Goal: Register for event/course

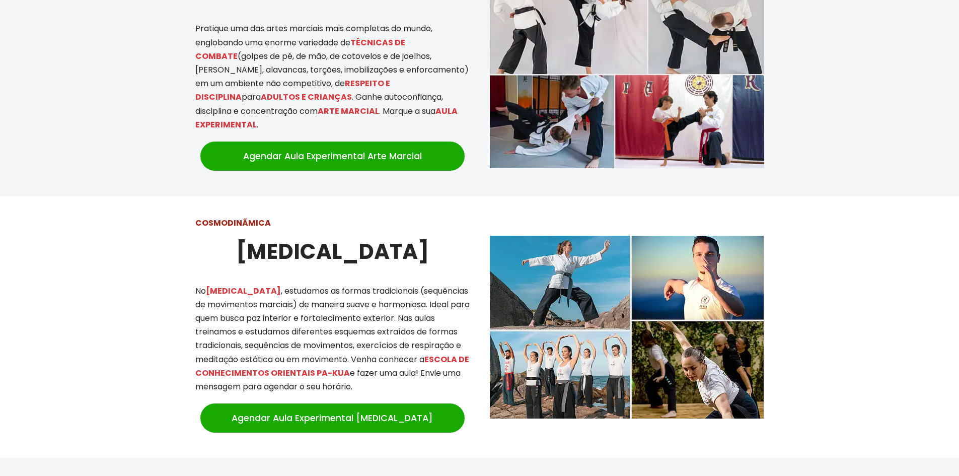
scroll to position [755, 0]
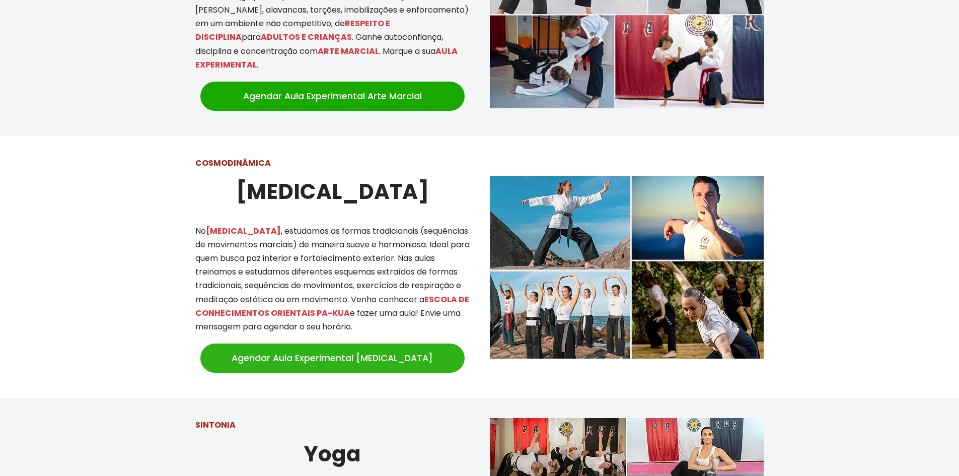
click at [390, 347] on link "Agendar Aula Experimental [MEDICAL_DATA]" at bounding box center [332, 357] width 264 height 29
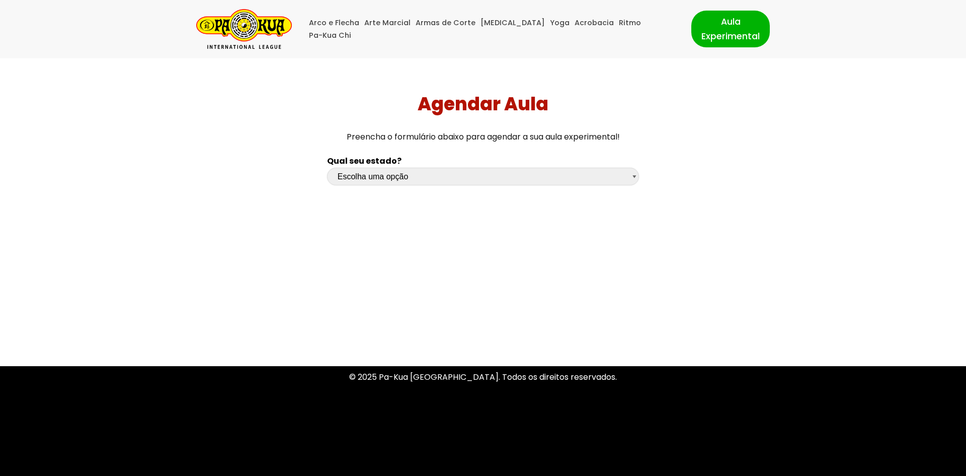
click at [387, 172] on select "Escolha uma opção [GEOGRAPHIC_DATA] [GEOGRAPHIC_DATA] [GEOGRAPHIC_DATA] [GEOGRA…" at bounding box center [483, 177] width 312 height 18
select select "sp"
click at [327, 168] on select "Escolha uma opção [GEOGRAPHIC_DATA] [GEOGRAPHIC_DATA] [GEOGRAPHIC_DATA] [GEOGRA…" at bounding box center [483, 177] width 312 height 18
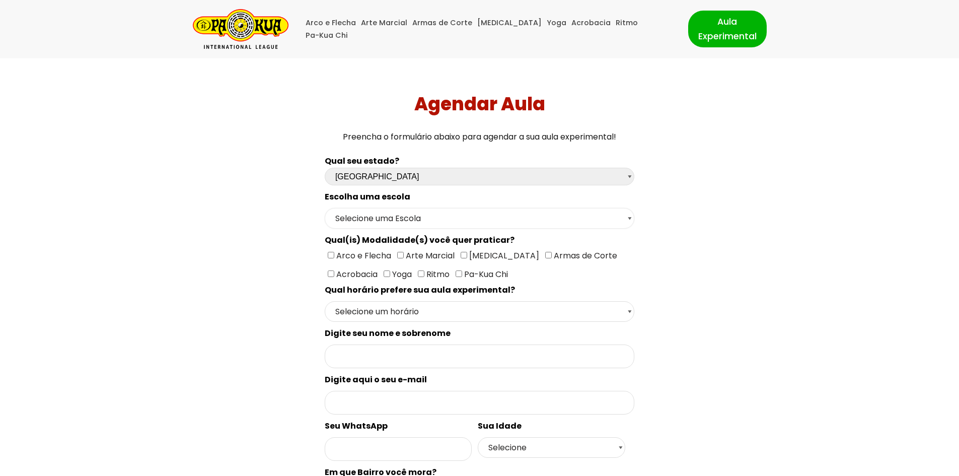
click at [385, 218] on select "Selecione uma Escola [GEOGRAPHIC_DATA] - Escola [GEOGRAPHIC_DATA] - [GEOGRAPHIC…" at bounding box center [480, 218] width 310 height 21
select select "São Paulo - Escola [PERSON_NAME]"
click at [325, 208] on select "Selecione uma Escola [GEOGRAPHIC_DATA] - Escola [GEOGRAPHIC_DATA] - [GEOGRAPHIC…" at bounding box center [480, 218] width 310 height 21
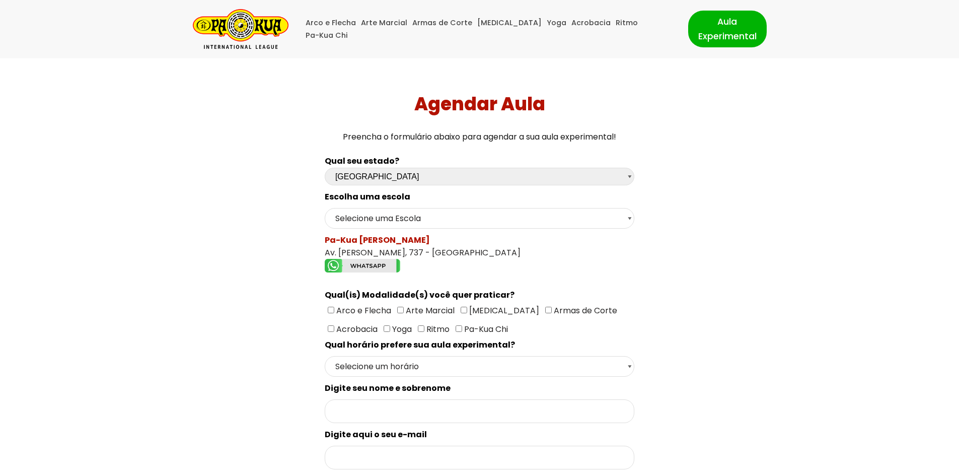
click at [461, 309] on input"] "[MEDICAL_DATA]" at bounding box center [464, 310] width 7 height 7
checkbox input"] "true"
click at [506, 368] on select "Selecione um horário Manhã Tarde Noite" at bounding box center [480, 366] width 310 height 21
select select "Noite"
click at [325, 356] on select "Selecione um horário Manhã Tarde Noite" at bounding box center [480, 366] width 310 height 21
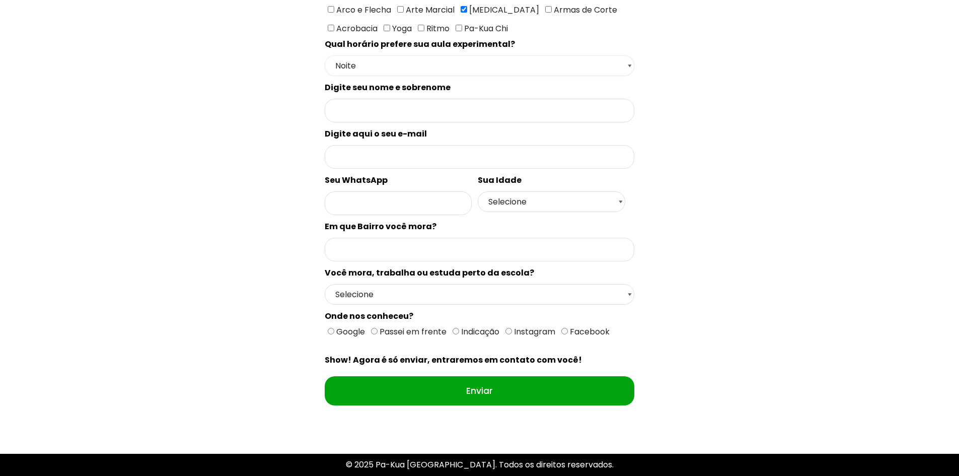
scroll to position [302, 0]
